Goal: Check status: Check status

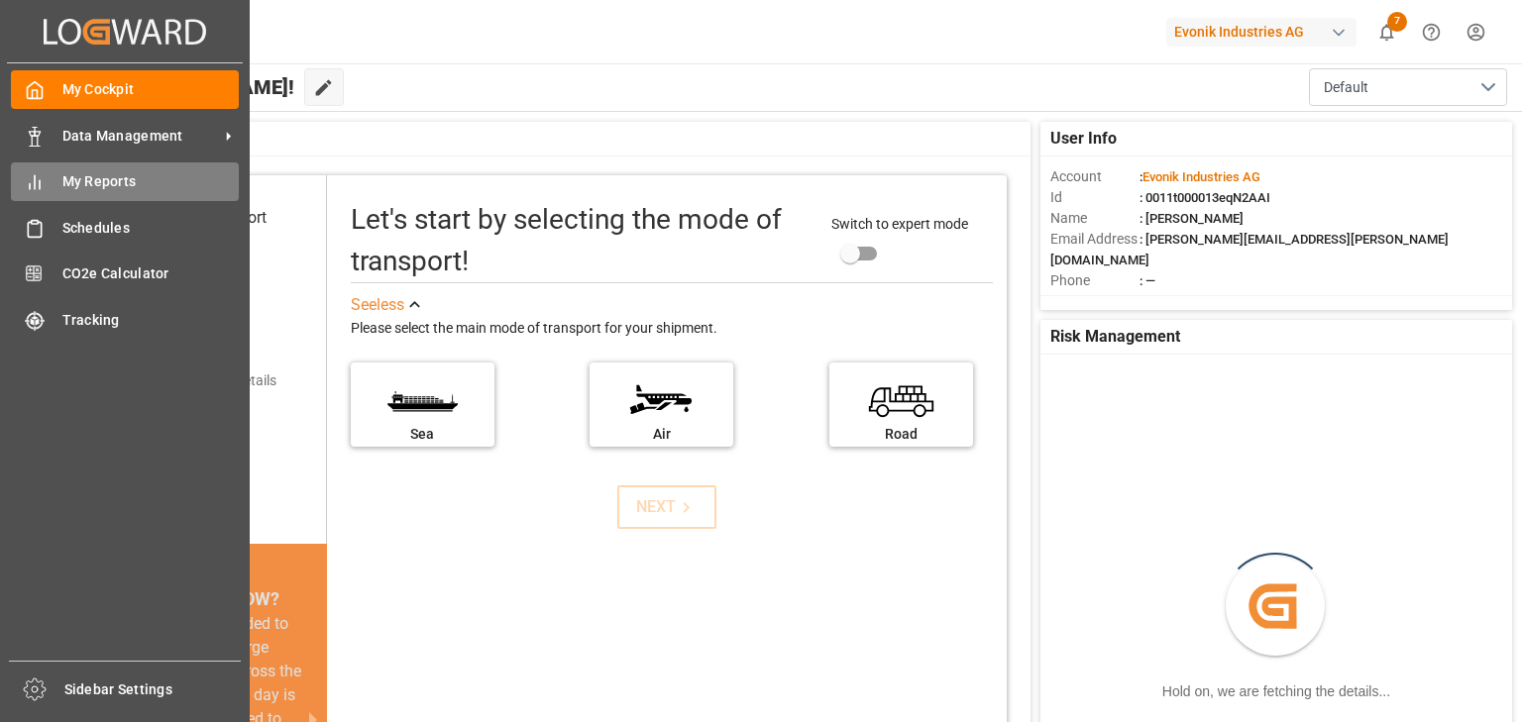
click at [104, 181] on span "My Reports" at bounding box center [150, 181] width 177 height 21
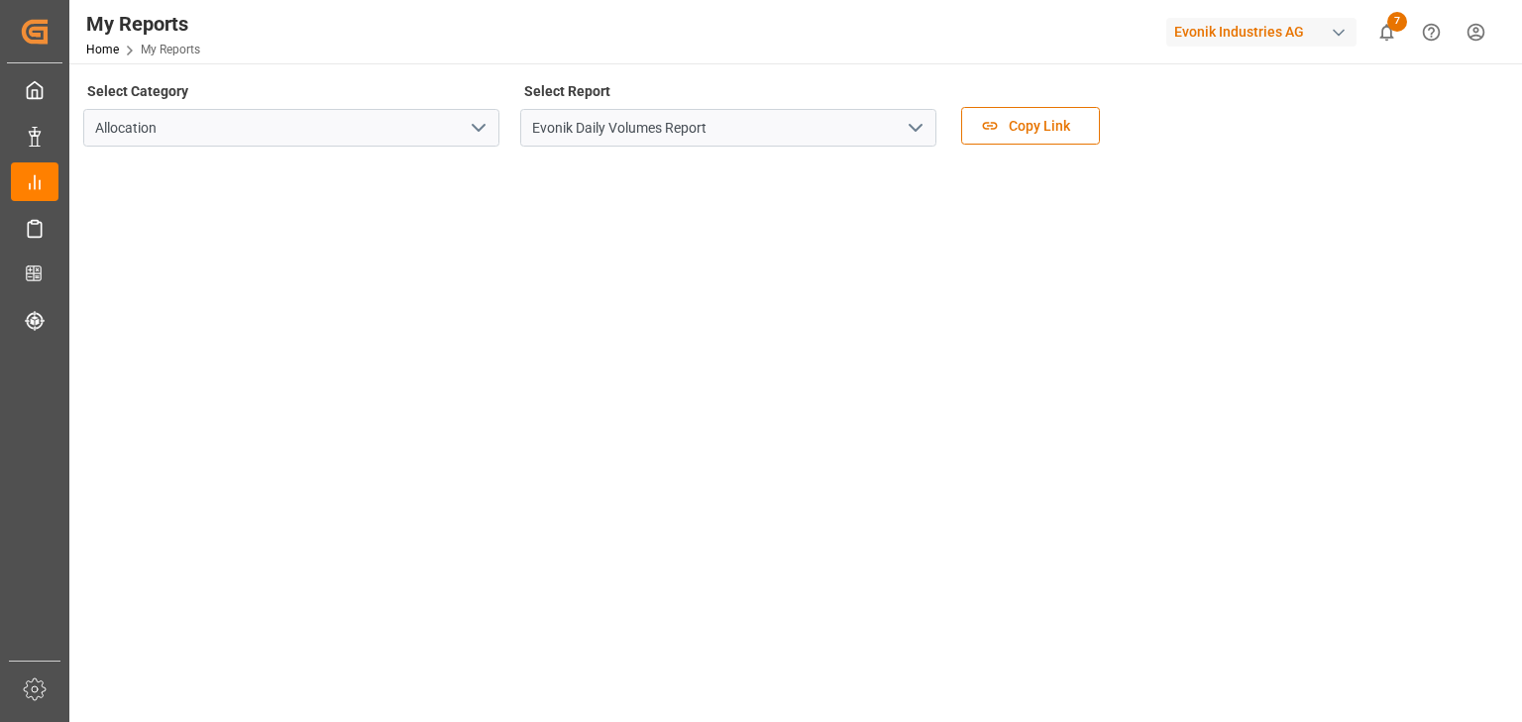
click at [919, 131] on icon "open menu" at bounding box center [916, 128] width 24 height 24
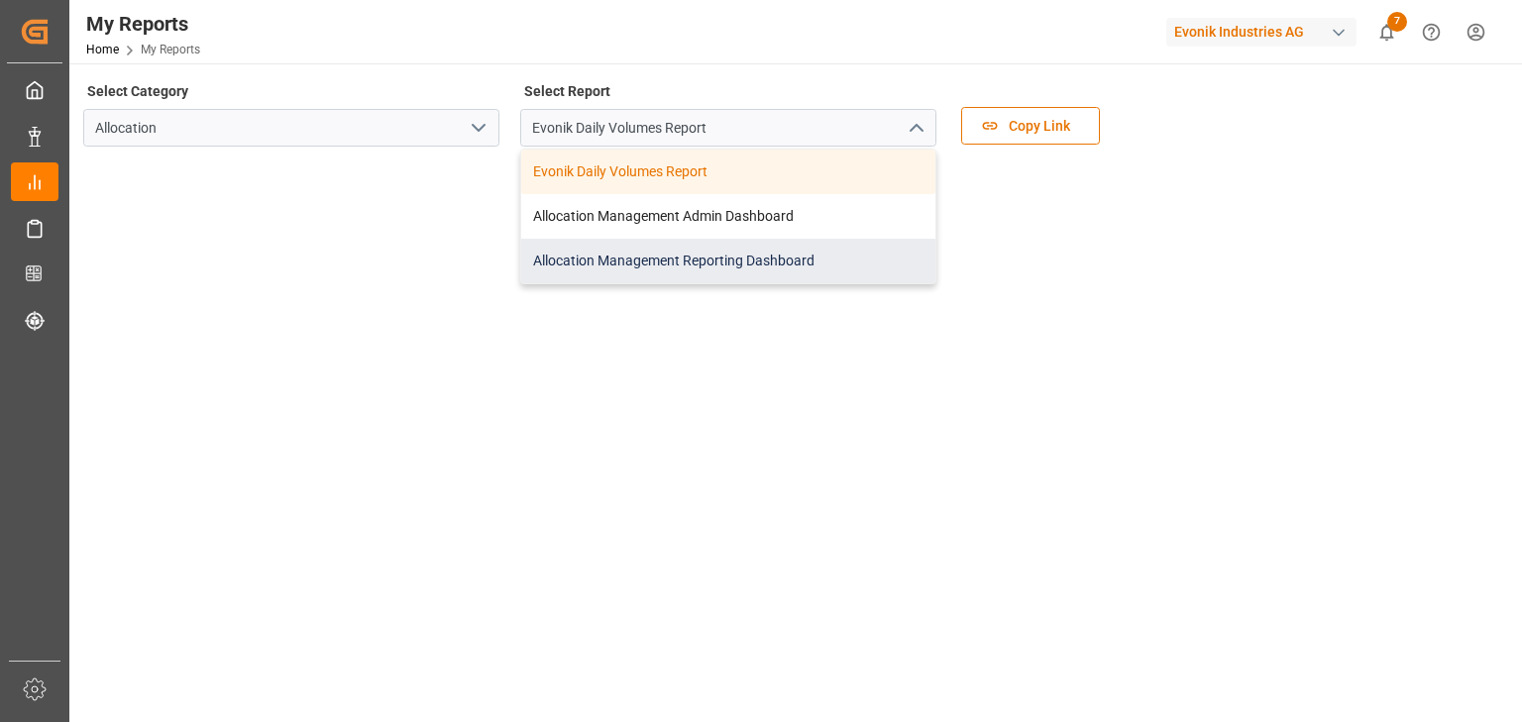
click at [698, 266] on div "Allocation Management Reporting Dashboard" at bounding box center [728, 261] width 414 height 45
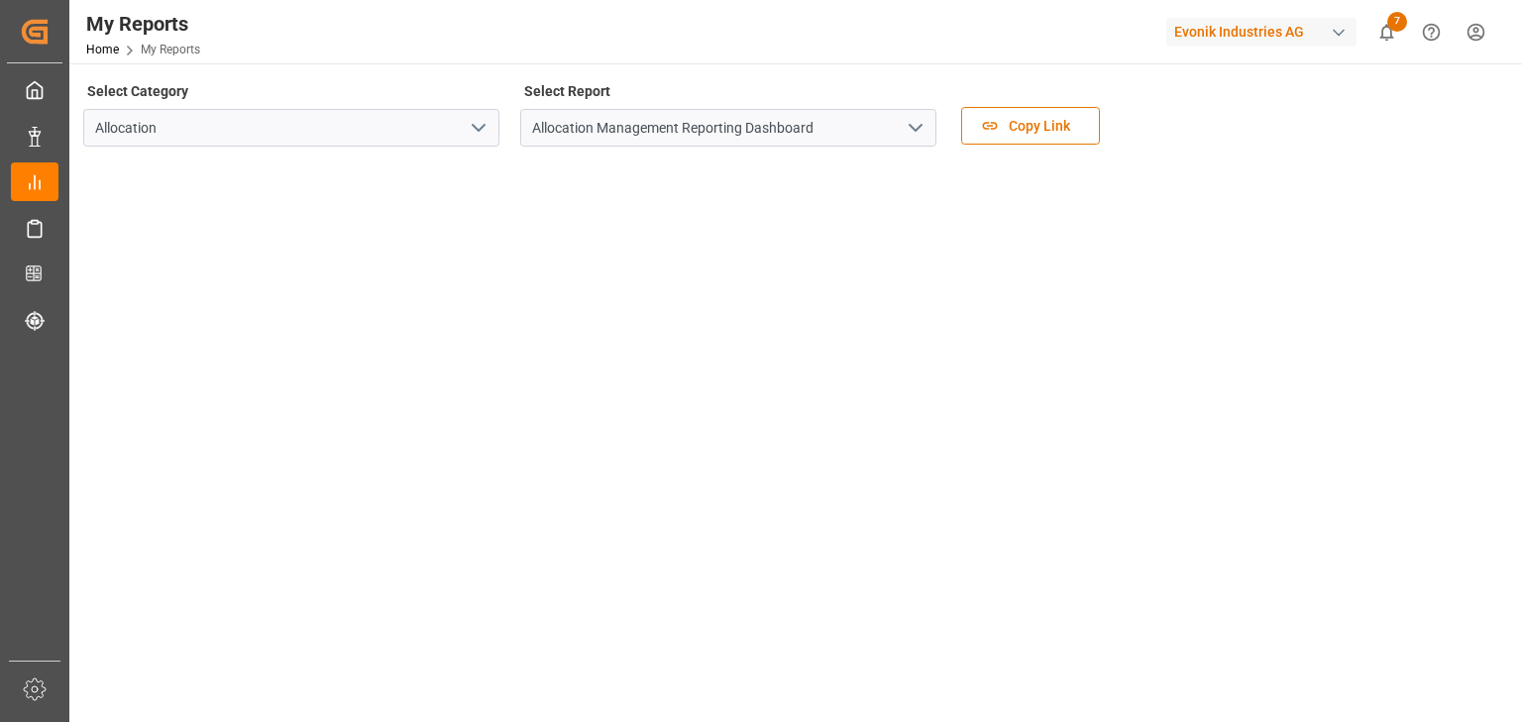
click at [915, 127] on icon "open menu" at bounding box center [916, 128] width 24 height 24
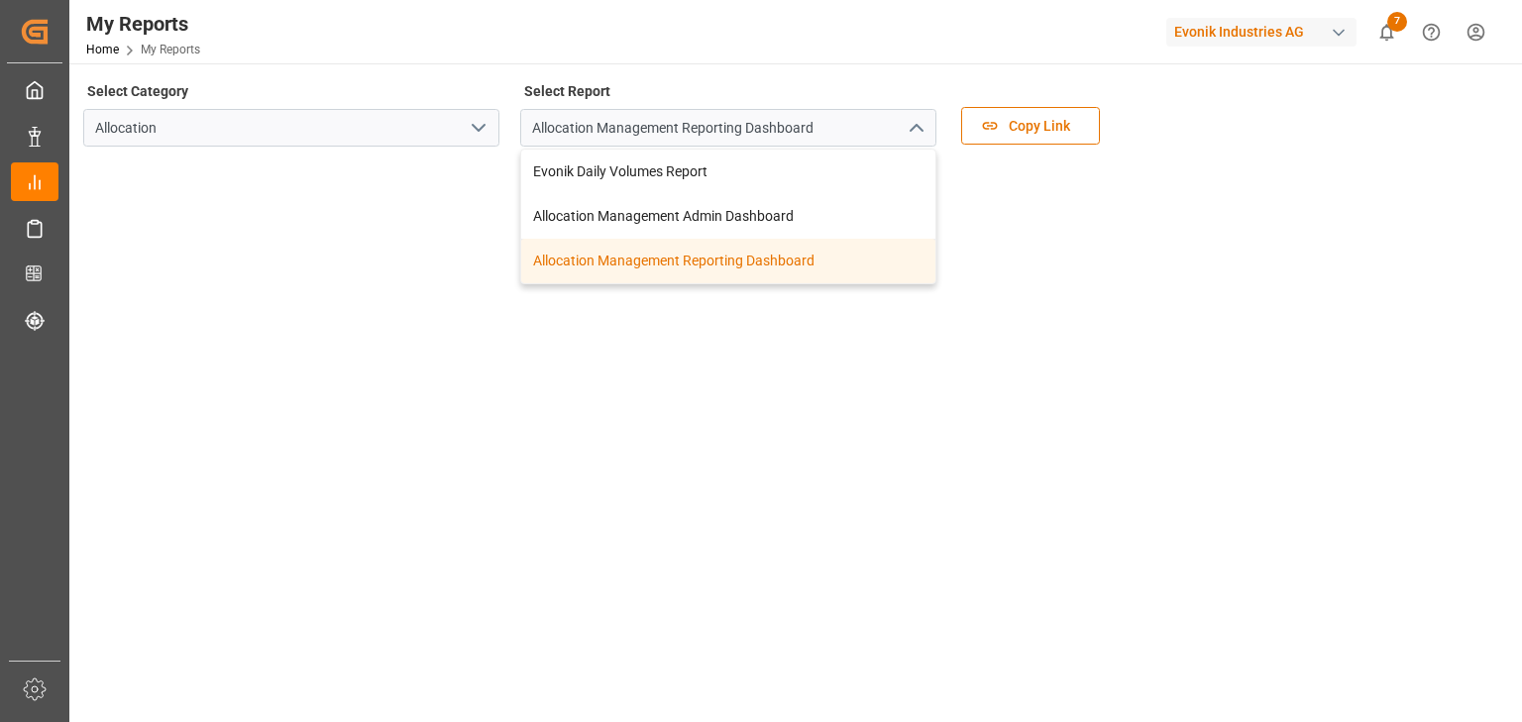
click at [656, 267] on div "Allocation Management Reporting Dashboard" at bounding box center [728, 261] width 414 height 45
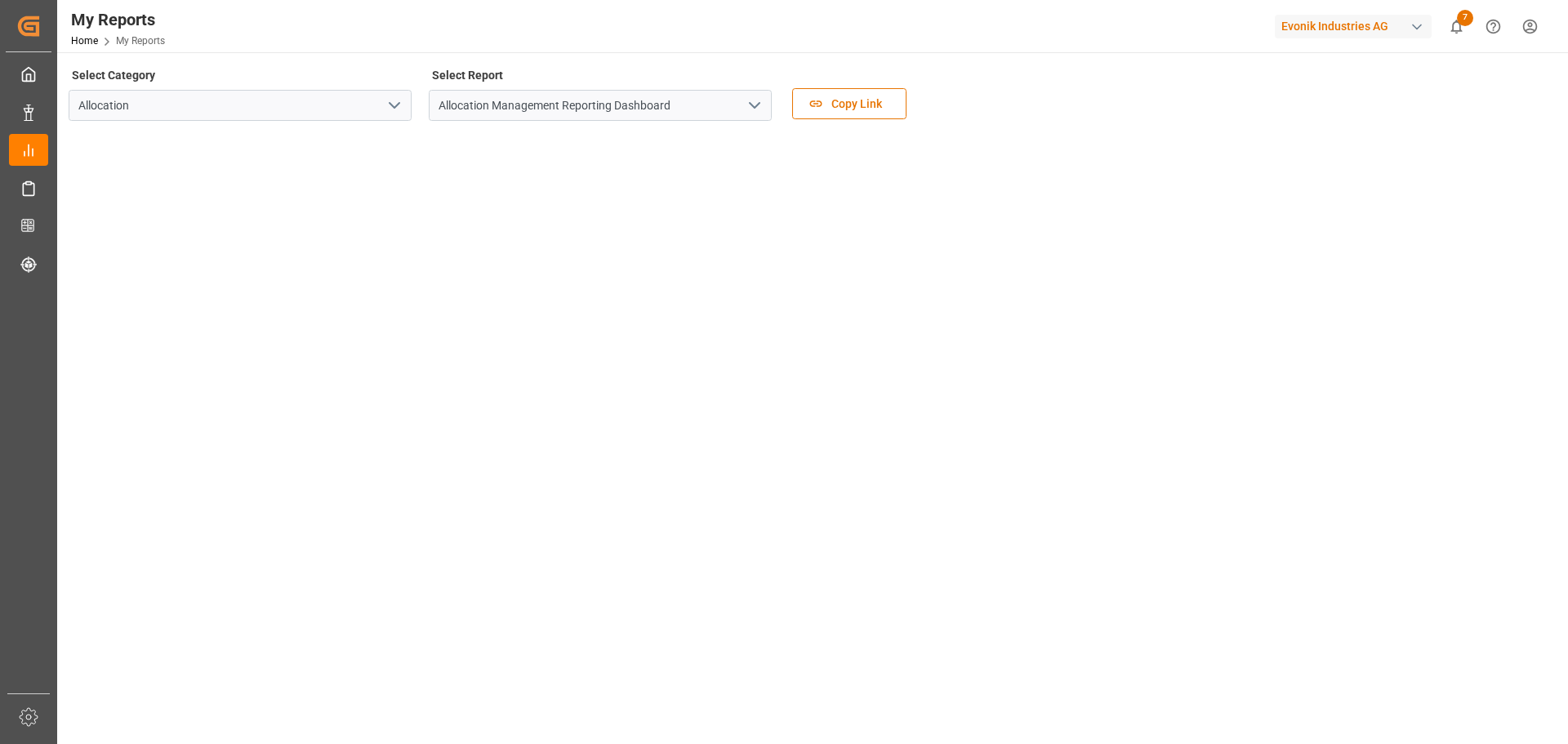
click at [753, 105] on icon "open menu" at bounding box center [755, 105] width 20 height 20
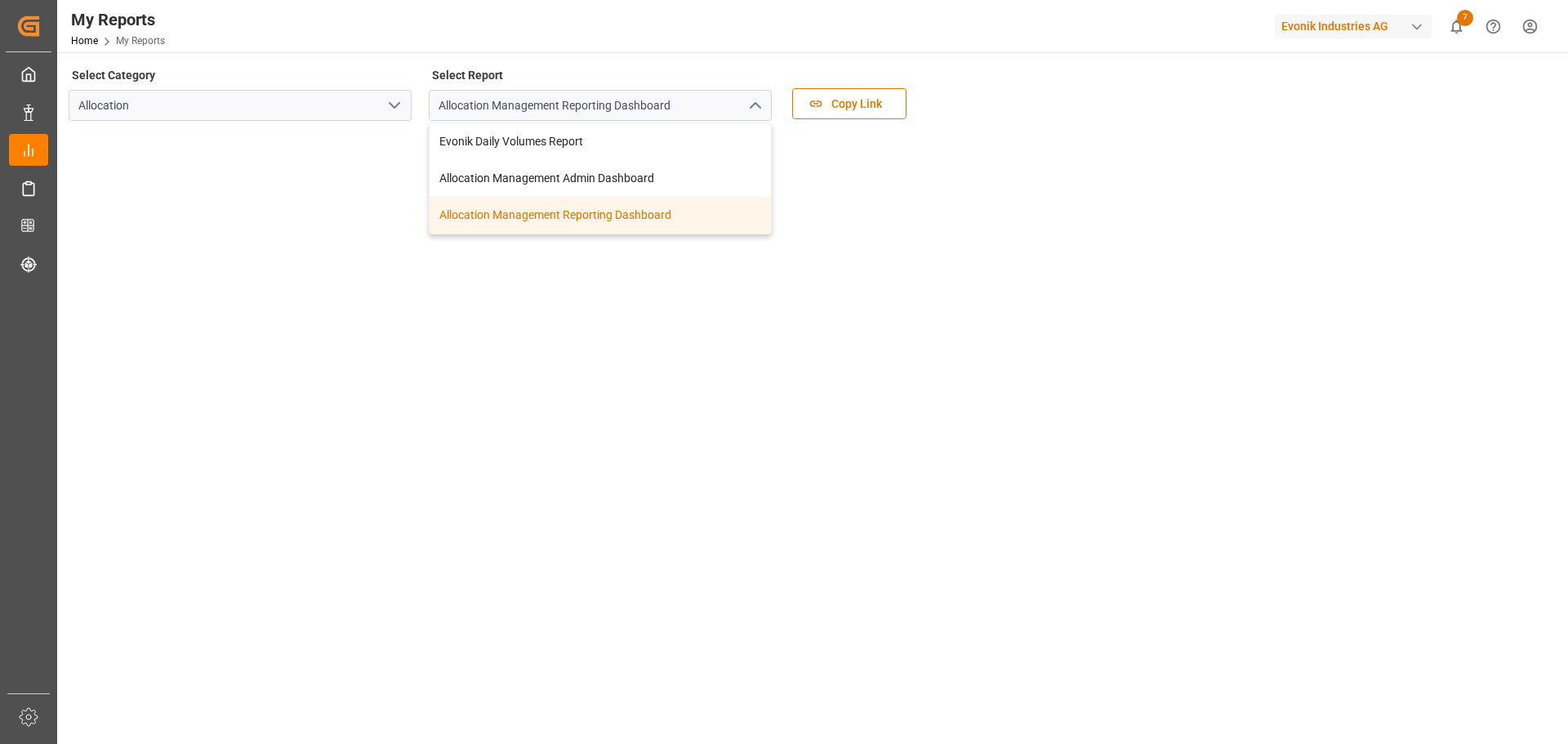
click at [588, 218] on div "Allocation Management Reporting Dashboard" at bounding box center [600, 215] width 341 height 37
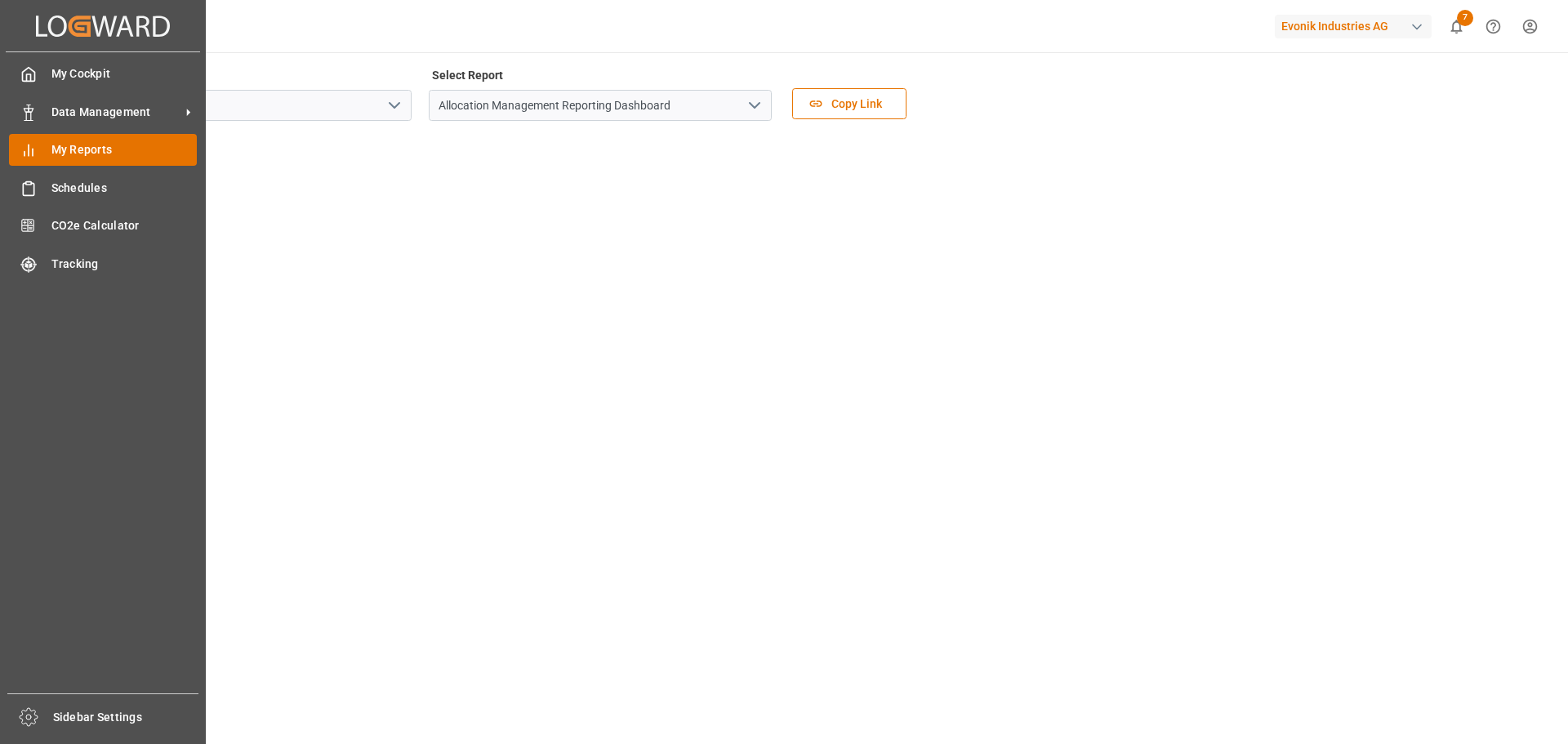
click at [86, 152] on span "My Reports" at bounding box center [124, 149] width 146 height 17
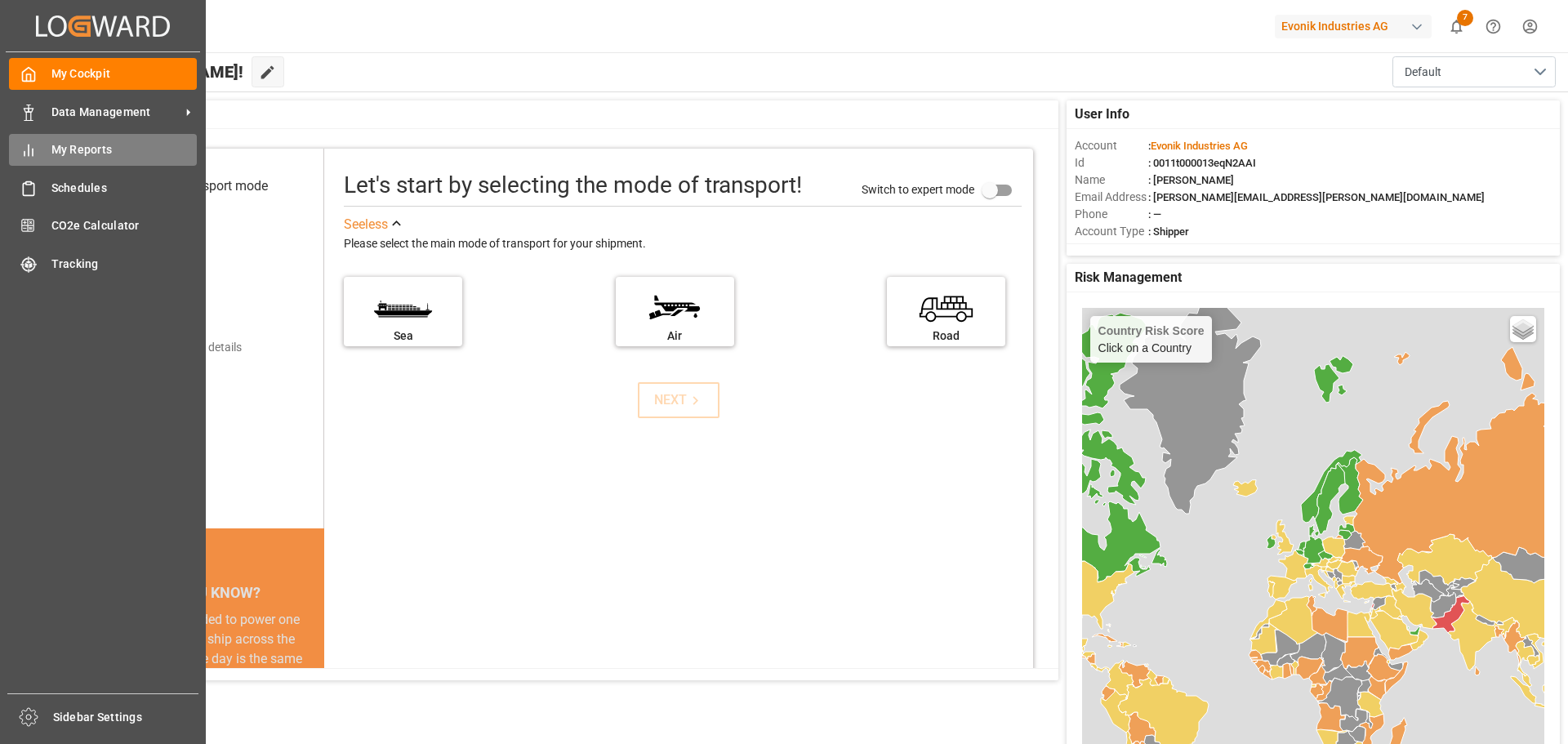
click at [91, 145] on span "My Reports" at bounding box center [124, 149] width 146 height 17
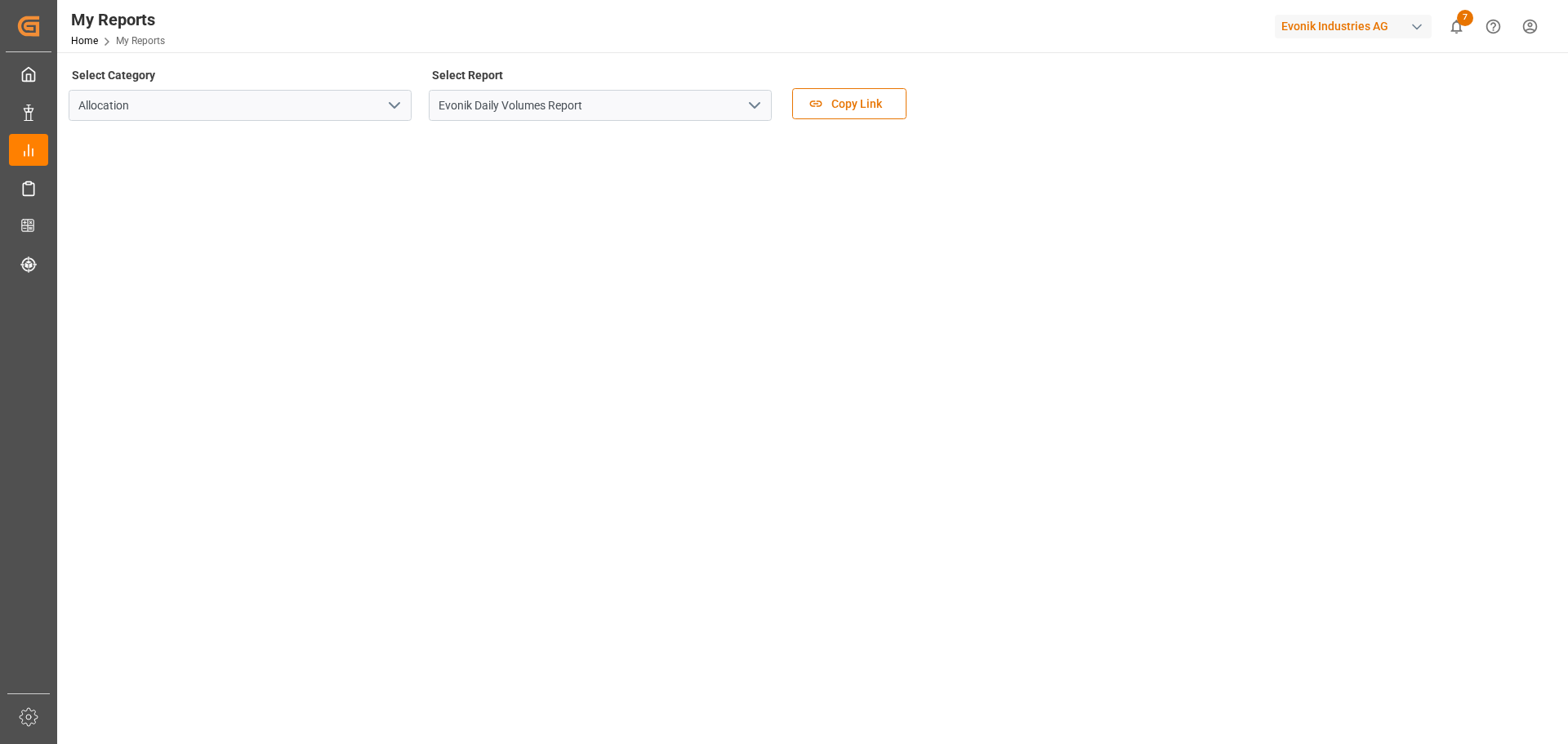
click at [754, 105] on icon "open menu" at bounding box center [755, 105] width 20 height 20
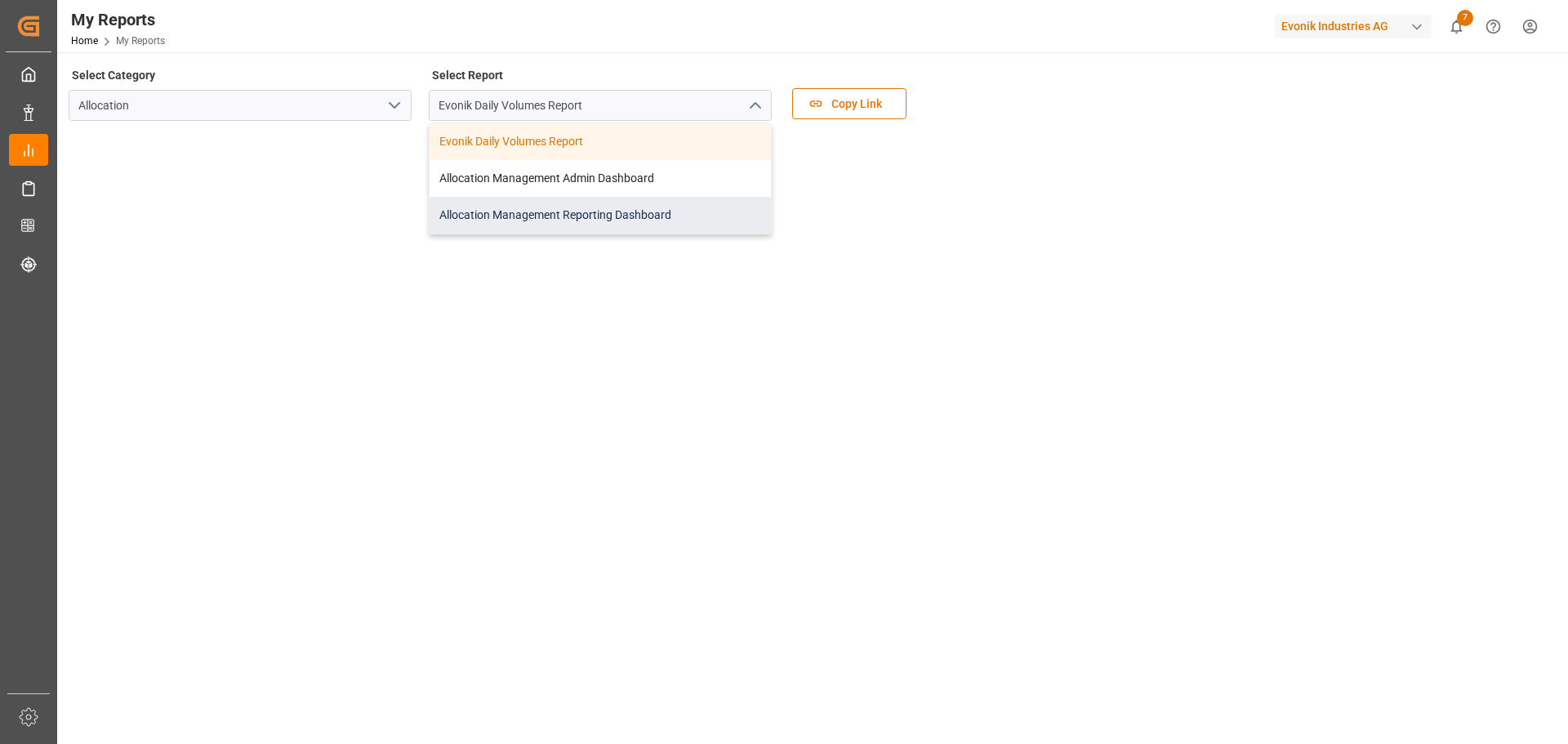
click at [581, 213] on div "Allocation Management Reporting Dashboard" at bounding box center [600, 215] width 341 height 37
